Goal: Information Seeking & Learning: Learn about a topic

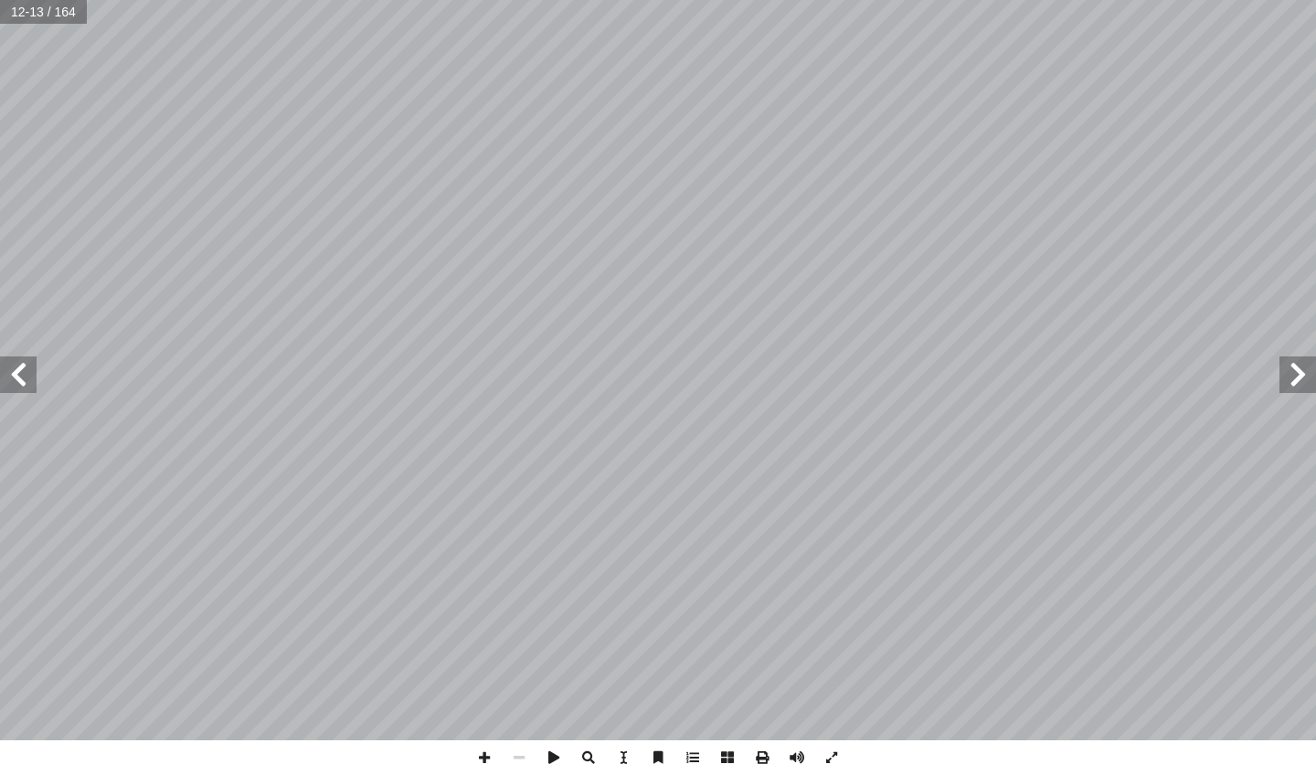
click at [18, 375] on span at bounding box center [18, 374] width 37 height 37
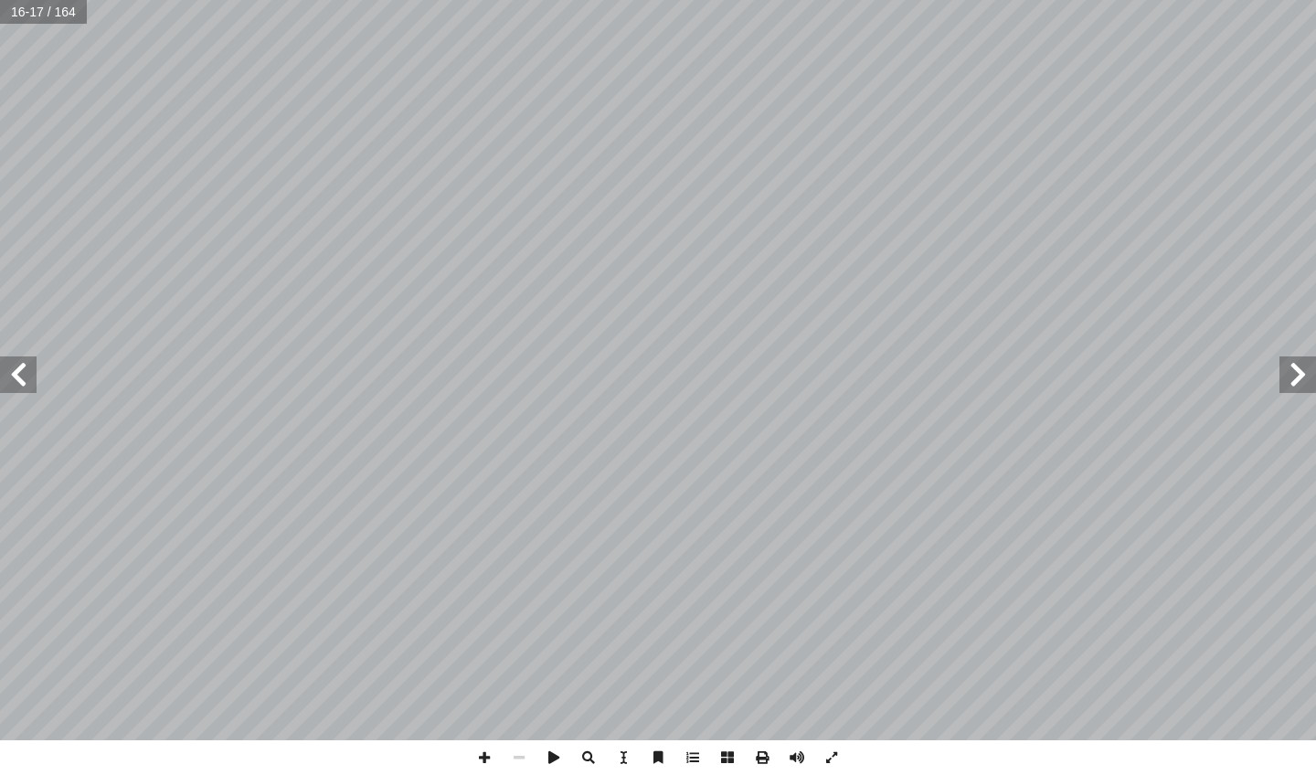
click at [18, 375] on span at bounding box center [18, 374] width 37 height 37
click at [1302, 386] on span at bounding box center [1297, 374] width 37 height 37
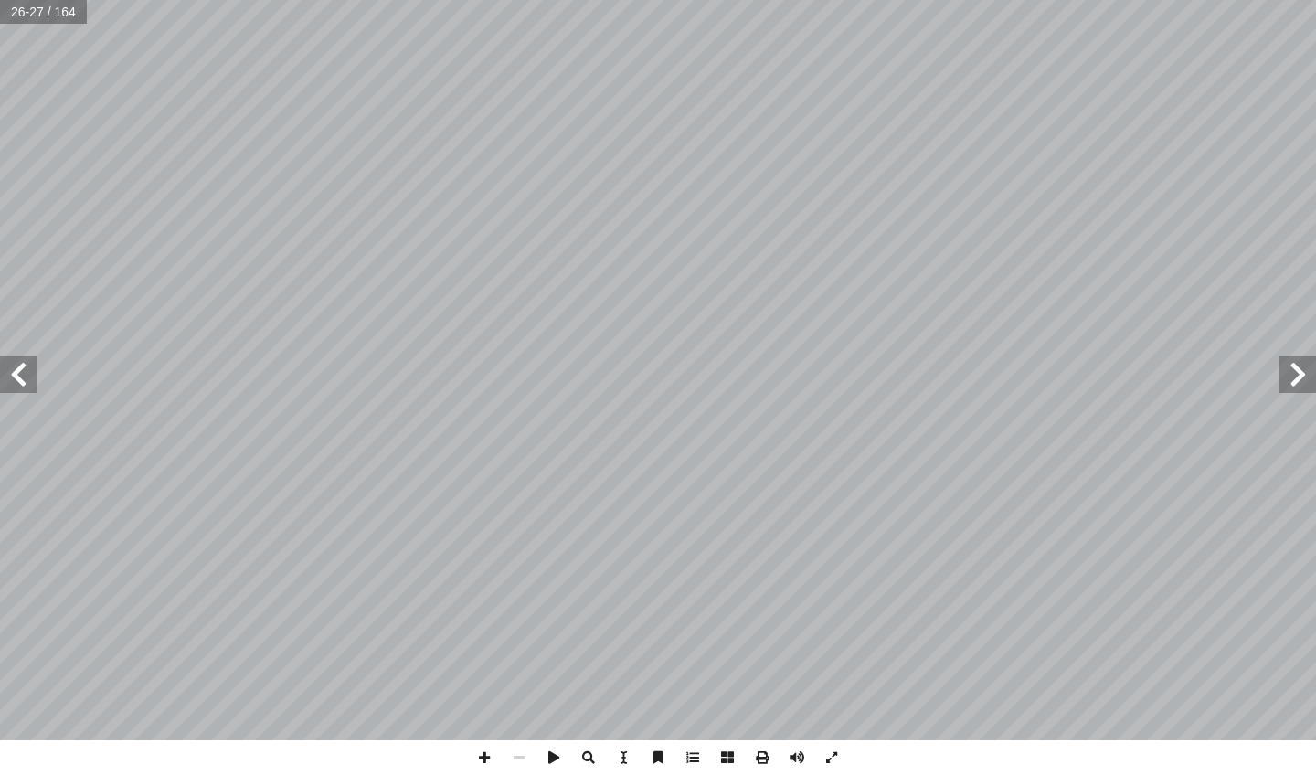
click at [1302, 386] on span at bounding box center [1297, 374] width 37 height 37
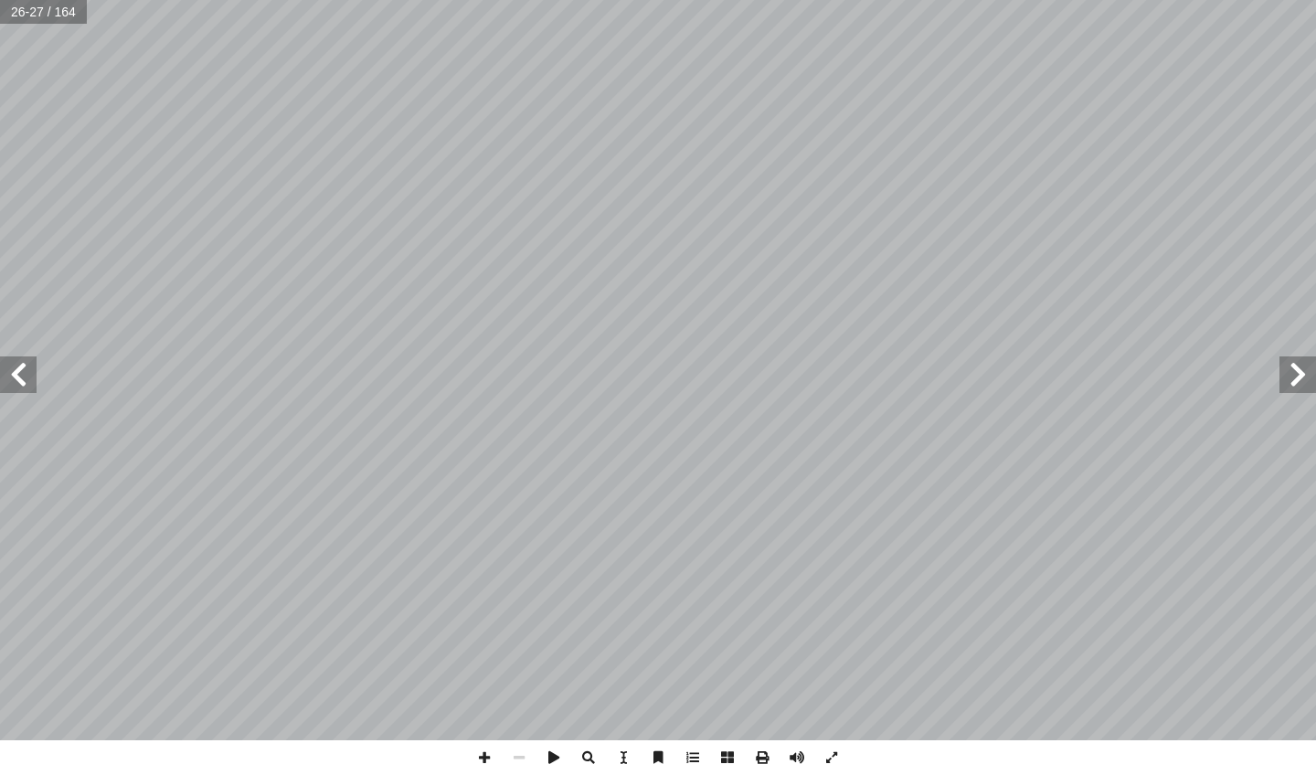
click at [1302, 385] on span at bounding box center [1297, 374] width 37 height 37
click at [1305, 365] on span at bounding box center [1297, 374] width 37 height 37
click at [16, 382] on span at bounding box center [18, 374] width 37 height 37
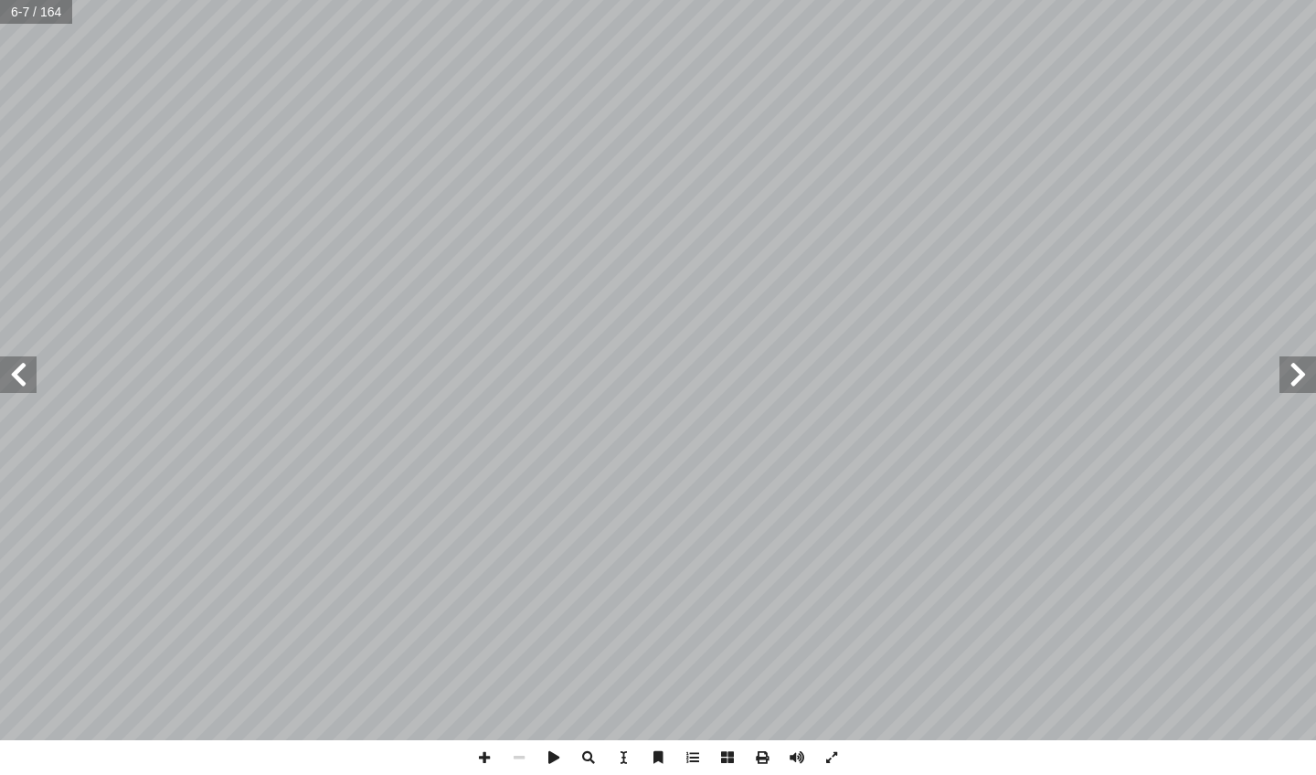
click at [16, 382] on span at bounding box center [18, 374] width 37 height 37
click at [1297, 383] on span at bounding box center [1297, 374] width 37 height 37
click at [7, 382] on span at bounding box center [18, 374] width 37 height 37
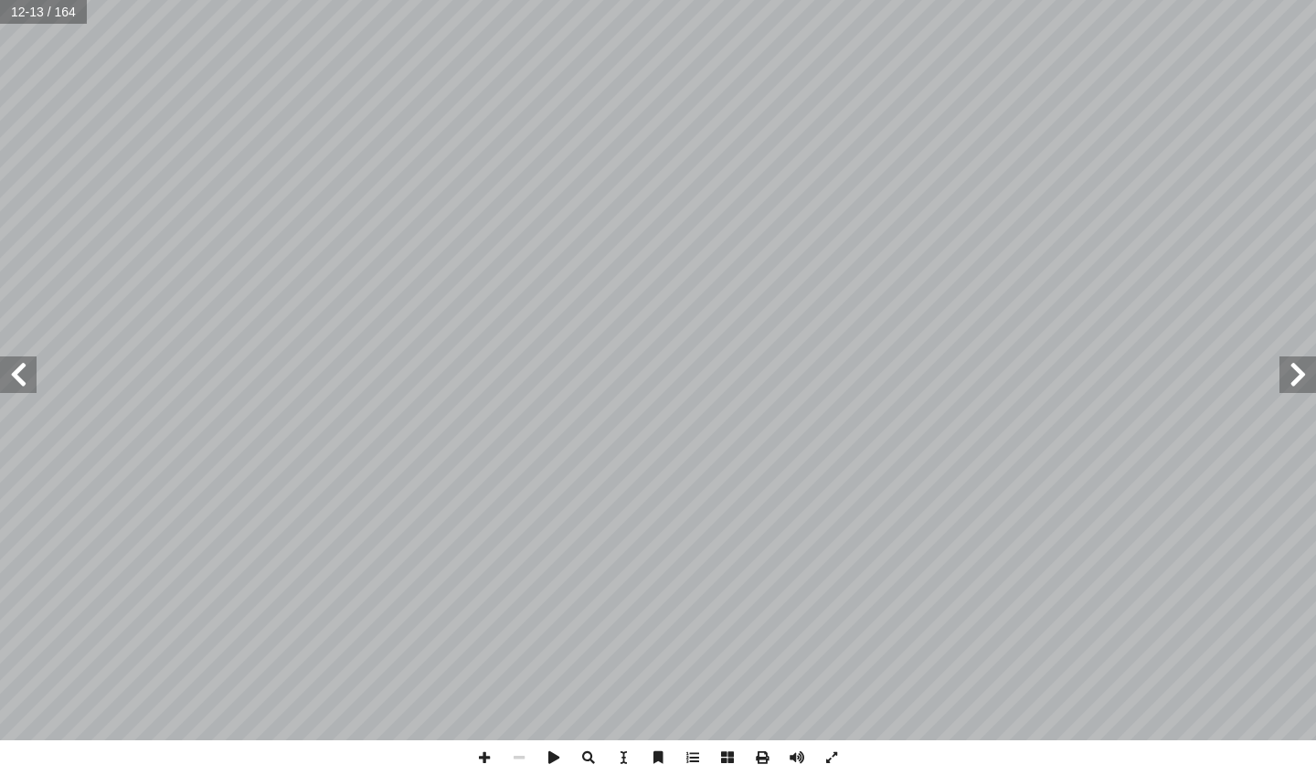
click at [7, 382] on span at bounding box center [18, 374] width 37 height 37
click at [1303, 381] on span at bounding box center [1297, 374] width 37 height 37
